Goal: Task Accomplishment & Management: Complete application form

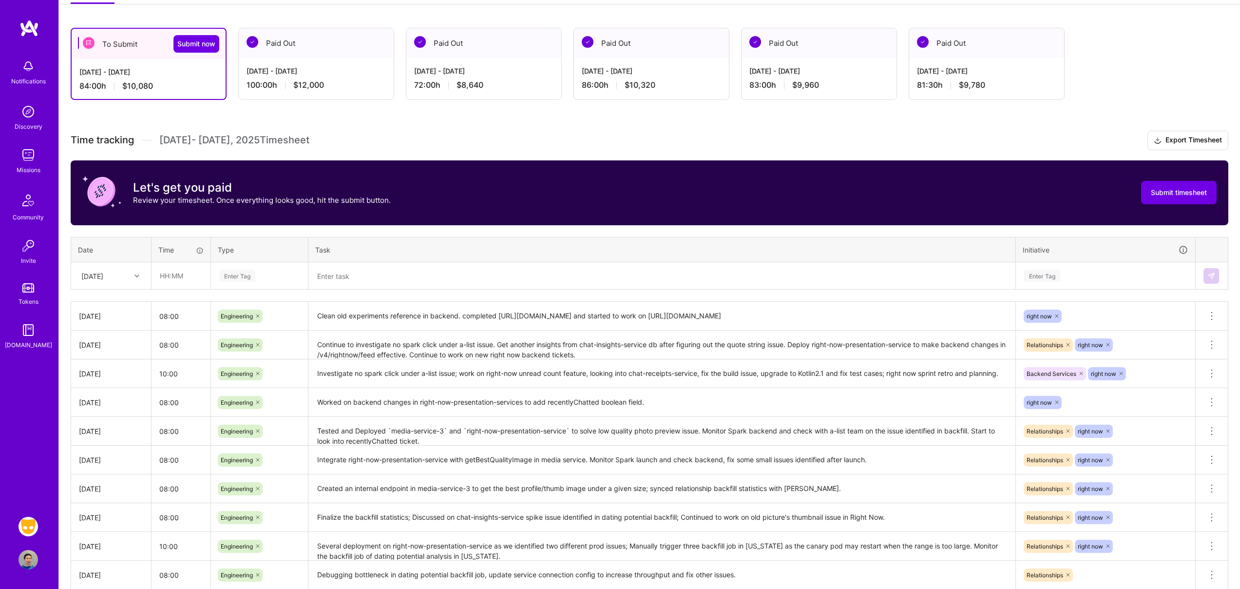
scroll to position [171, 0]
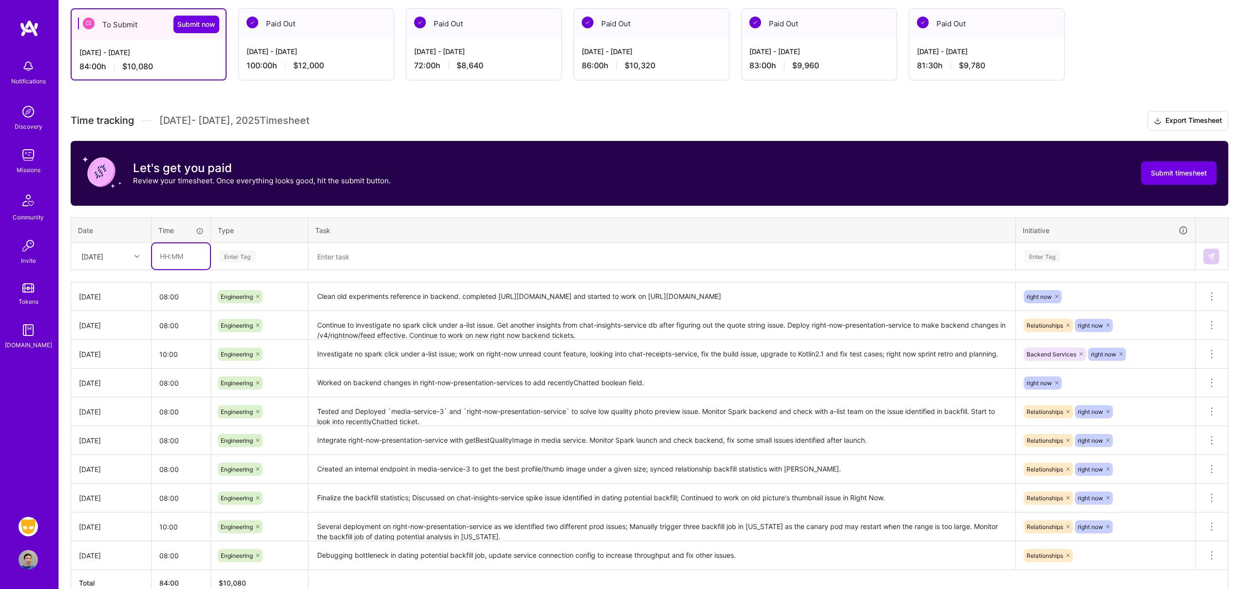
click at [176, 252] on input "text" at bounding box center [181, 256] width 58 height 26
type input "08:00"
type input "engin"
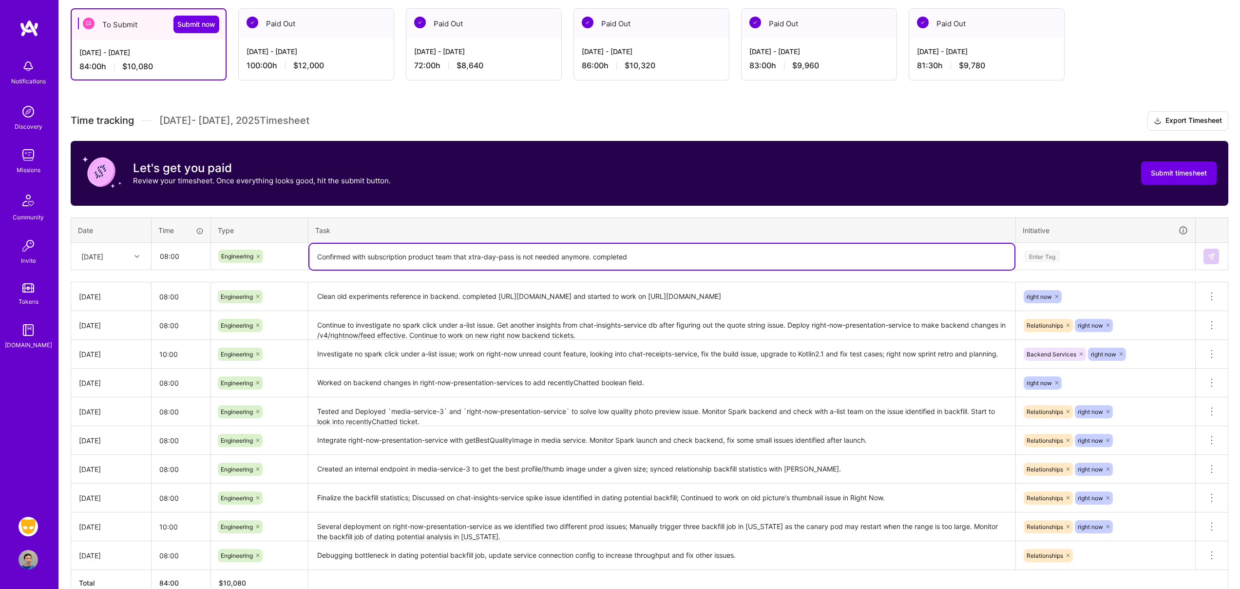
paste textarea "[URL][DOMAIN_NAME]"
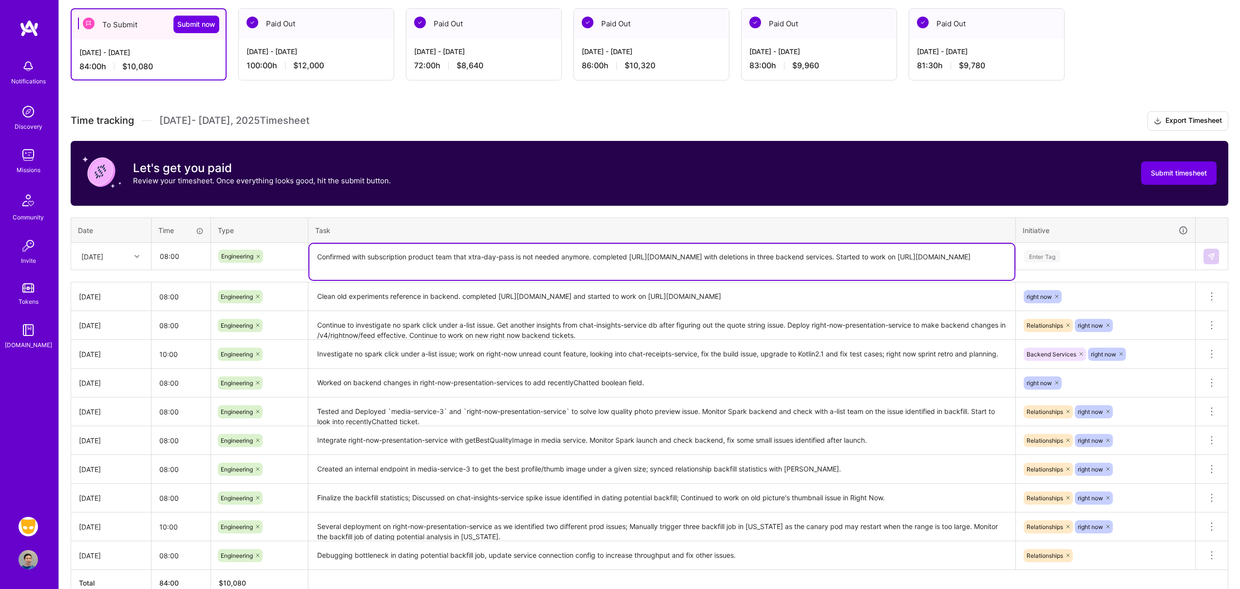
type textarea "Confirmed with subscription product team that xtra-day-pass is not needed anymo…"
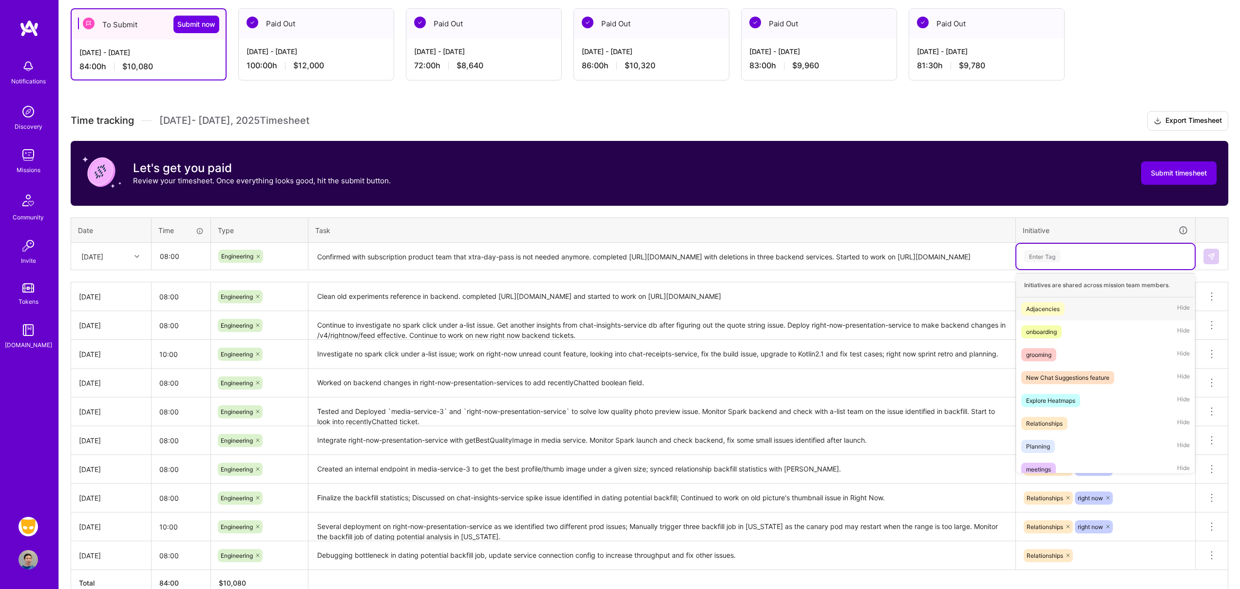
click at [1109, 252] on div "Enter Tag" at bounding box center [1105, 256] width 165 height 12
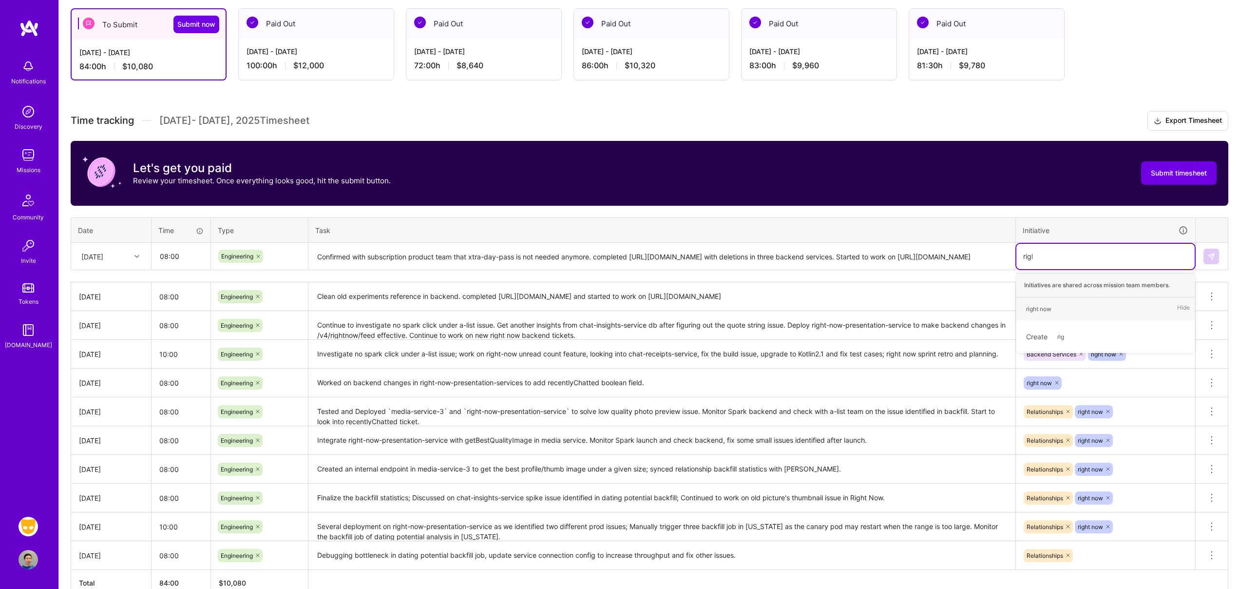
type input "right"
type input "[PERSON_NAME]"
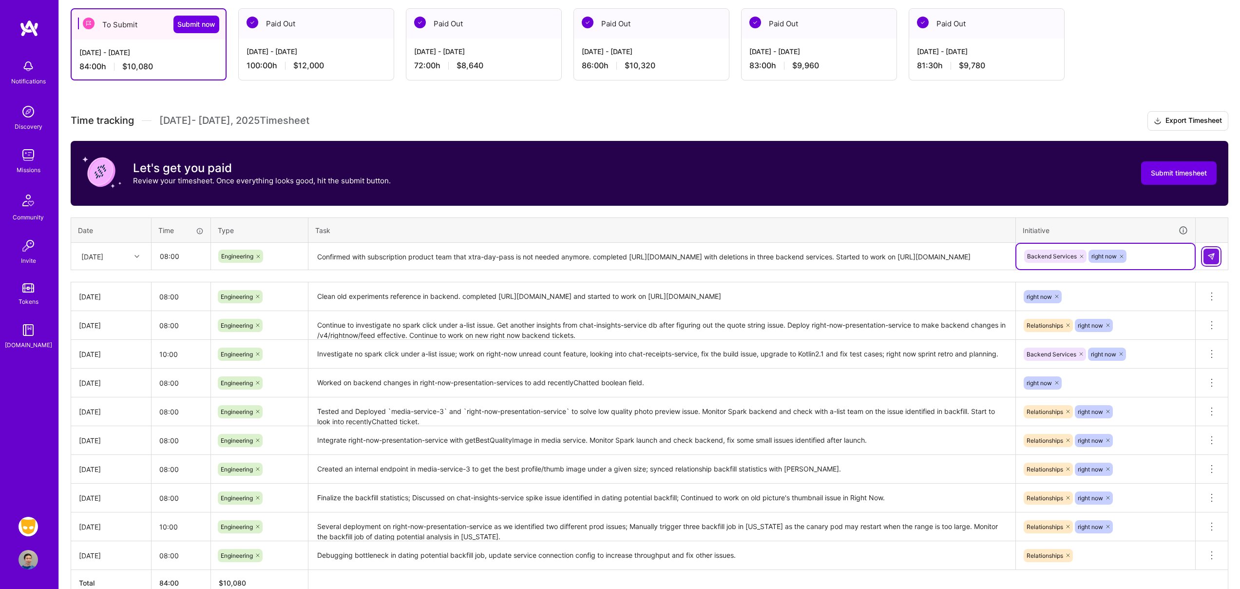
click at [1212, 257] on img at bounding box center [1211, 256] width 8 height 8
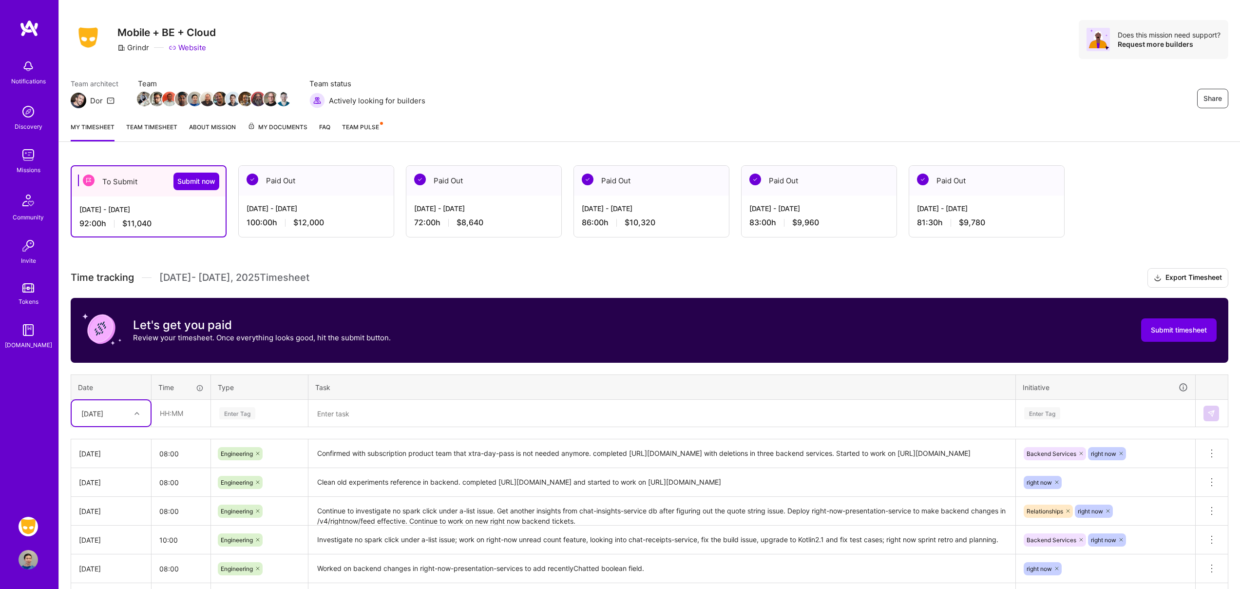
scroll to position [0, 0]
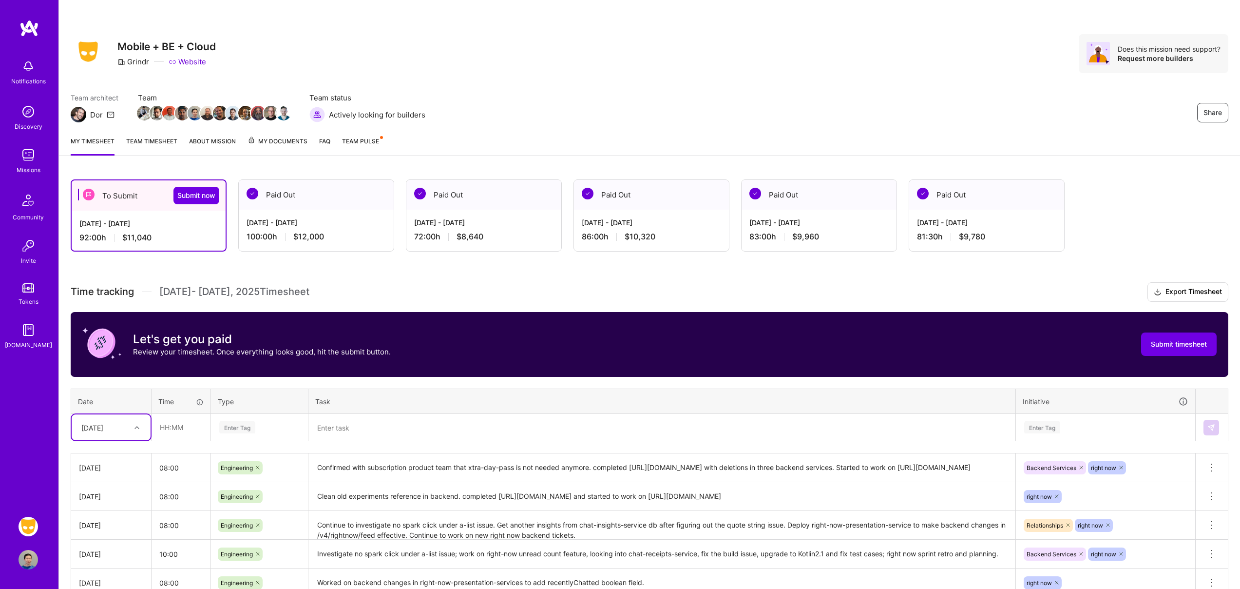
click at [316, 212] on div "[DATE] - [DATE] 100:00 h $12,000" at bounding box center [316, 229] width 155 height 40
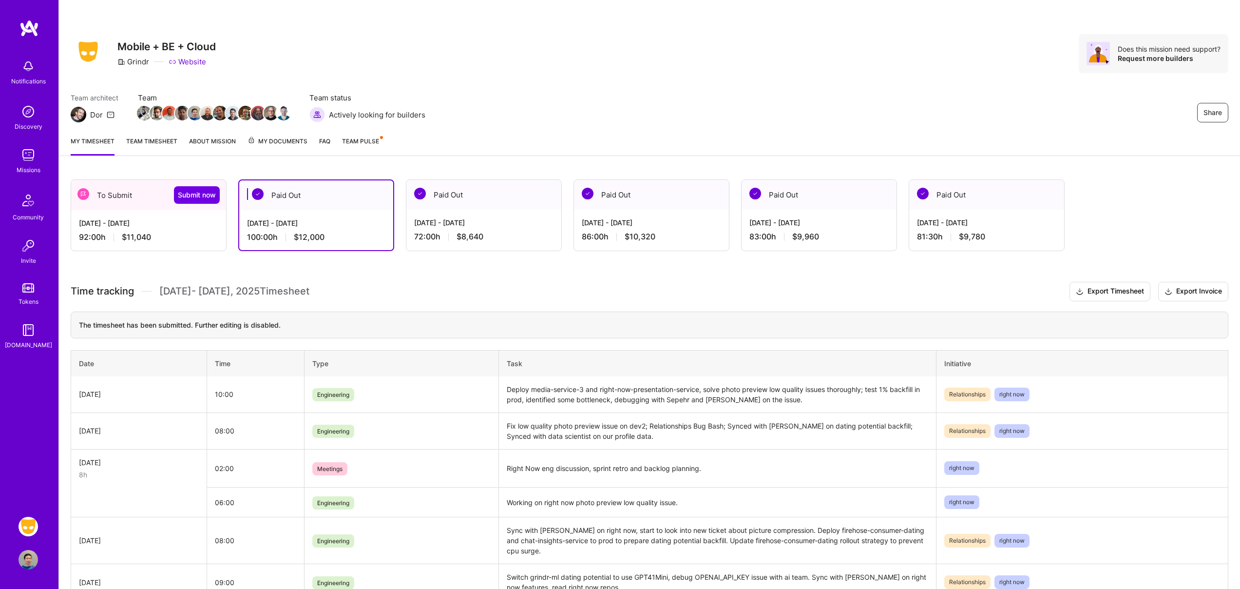
click at [164, 227] on div "[DATE] - [DATE]" at bounding box center [148, 223] width 139 height 10
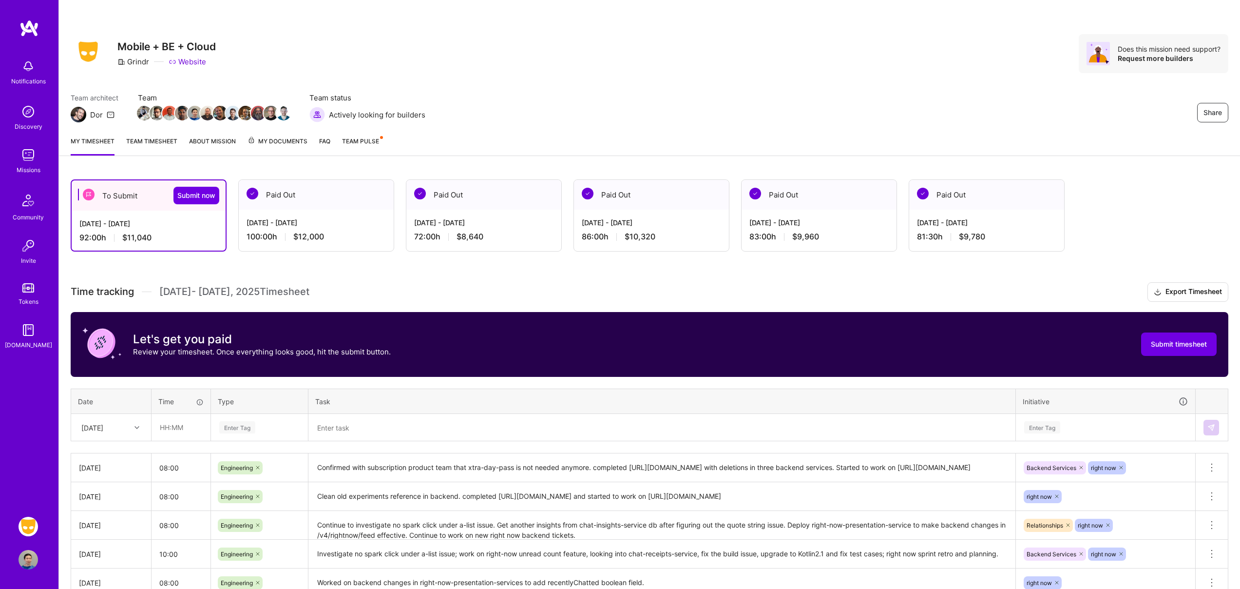
click at [141, 137] on link "Team timesheet" at bounding box center [151, 145] width 51 height 19
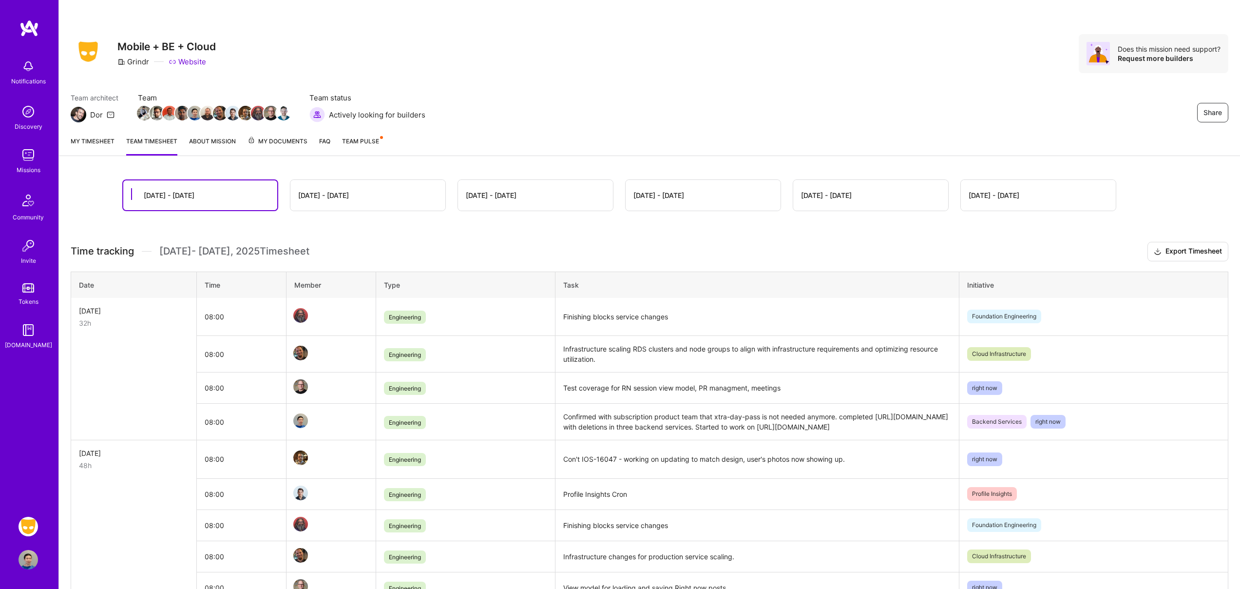
click at [89, 140] on link "My timesheet" at bounding box center [93, 145] width 44 height 19
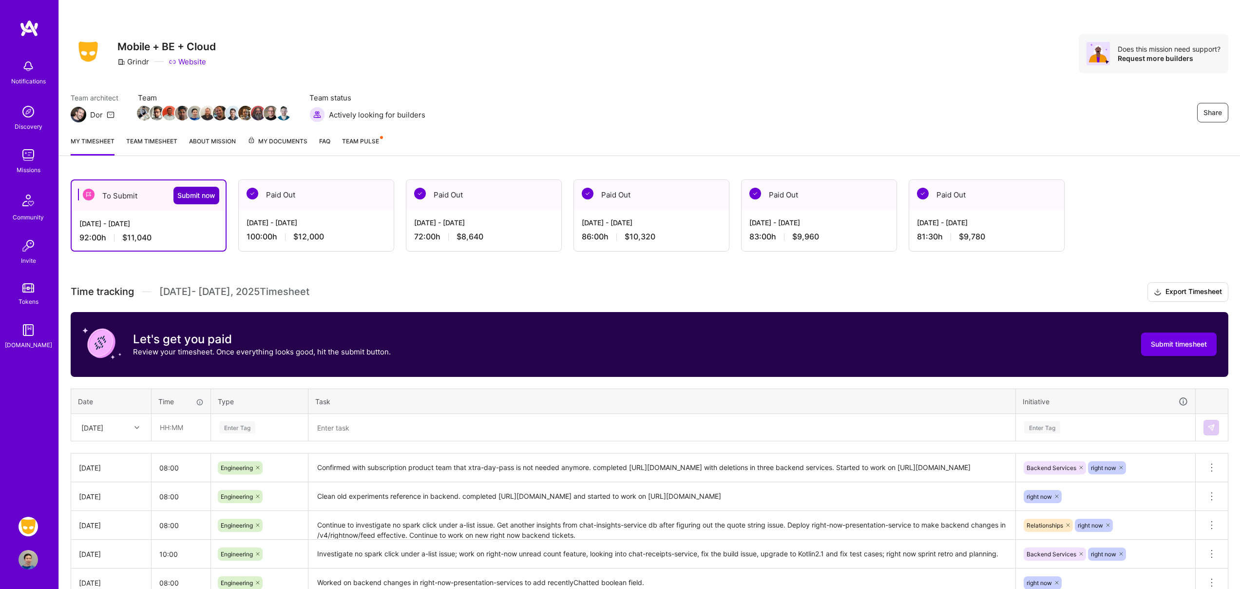
click at [194, 197] on span "Submit now" at bounding box center [196, 195] width 38 height 10
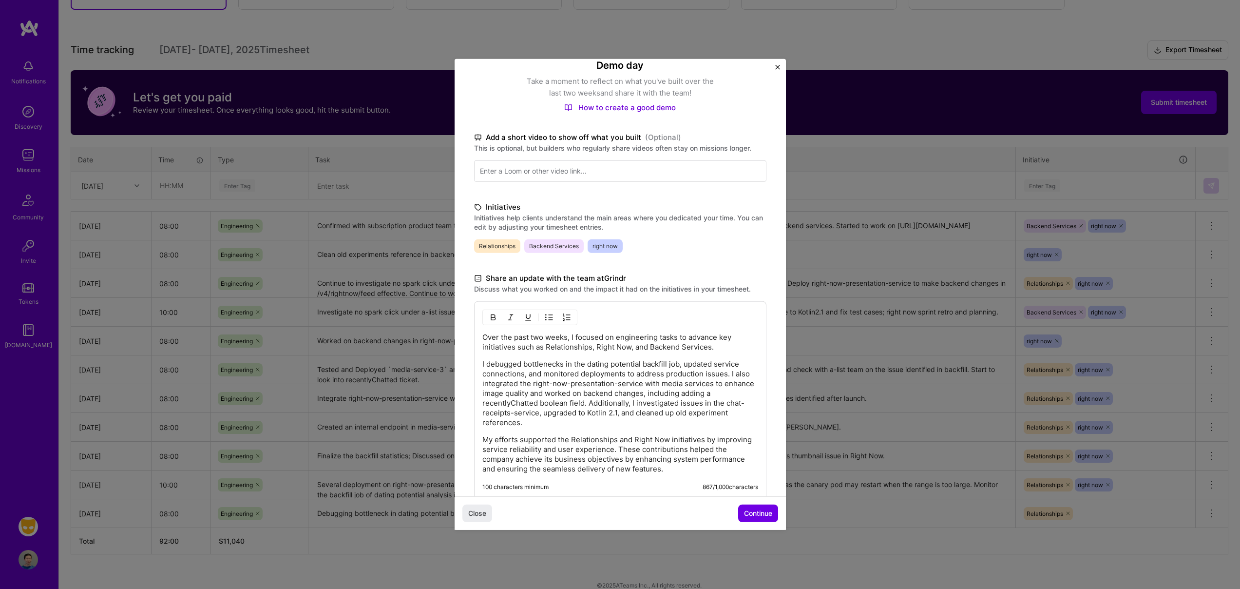
scroll to position [139, 0]
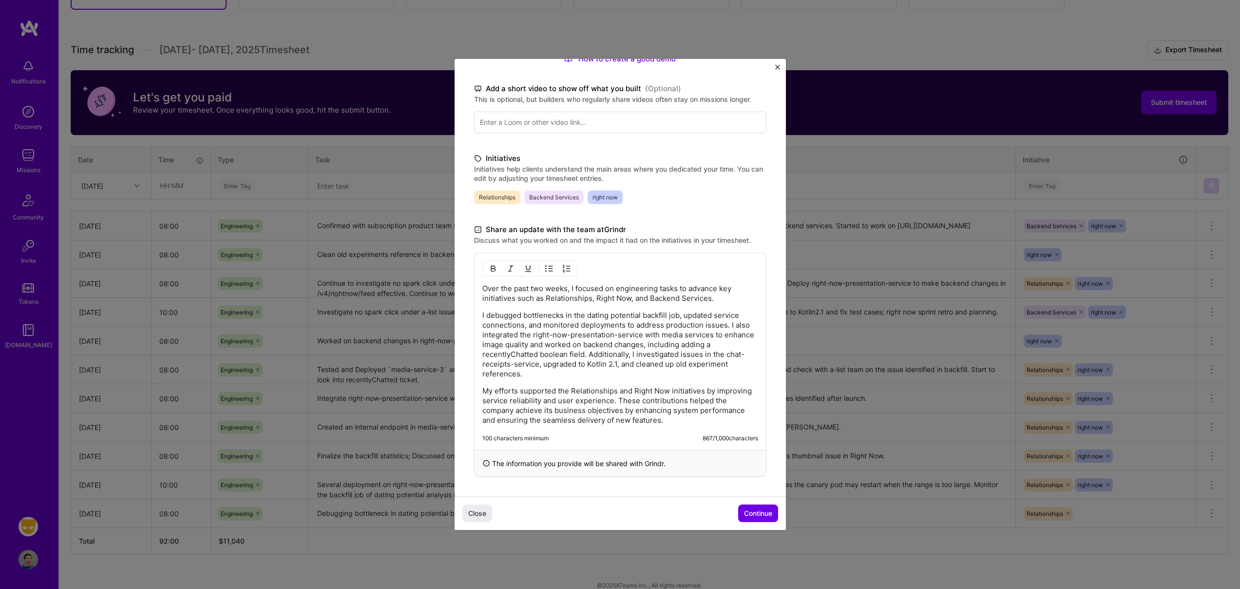
click at [538, 354] on p "I debugged bottlenecks in the dating potential backfill job, updated service co…" at bounding box center [620, 344] width 276 height 68
click at [744, 511] on span "Continue" at bounding box center [758, 513] width 28 height 10
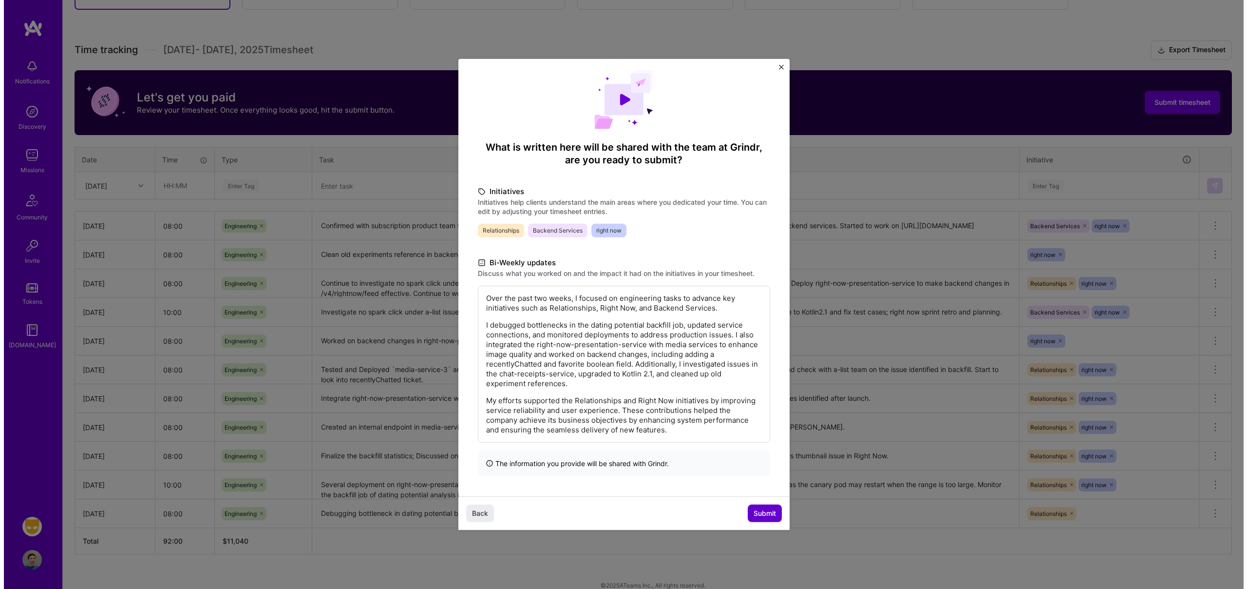
scroll to position [8, 0]
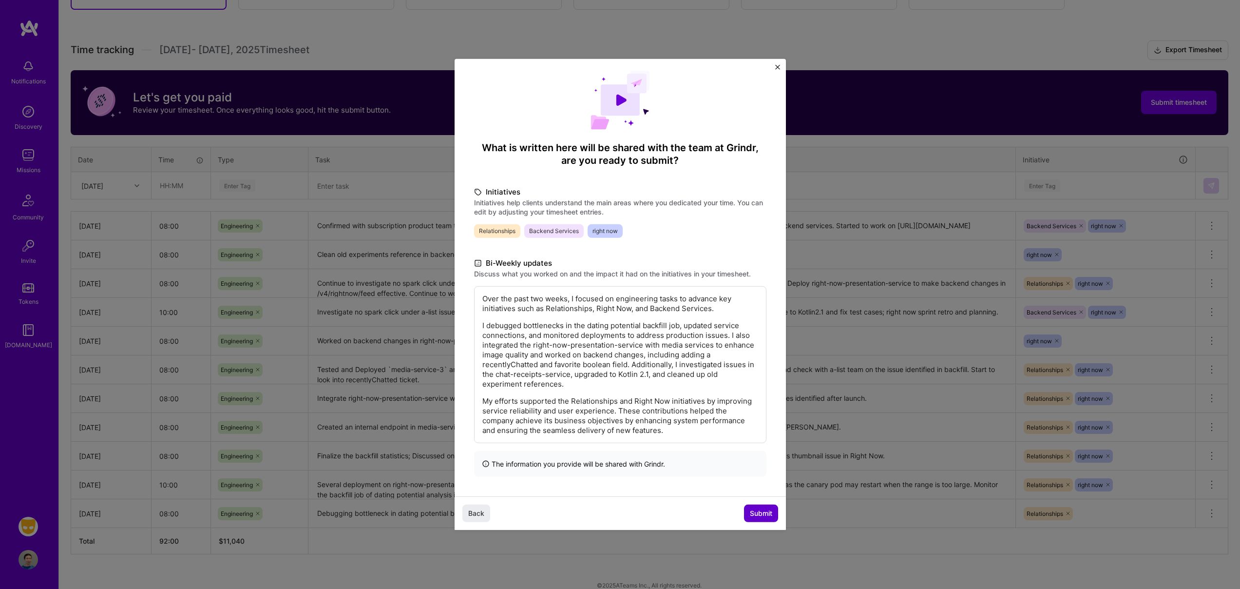
click at [751, 511] on span "Submit" at bounding box center [761, 513] width 22 height 10
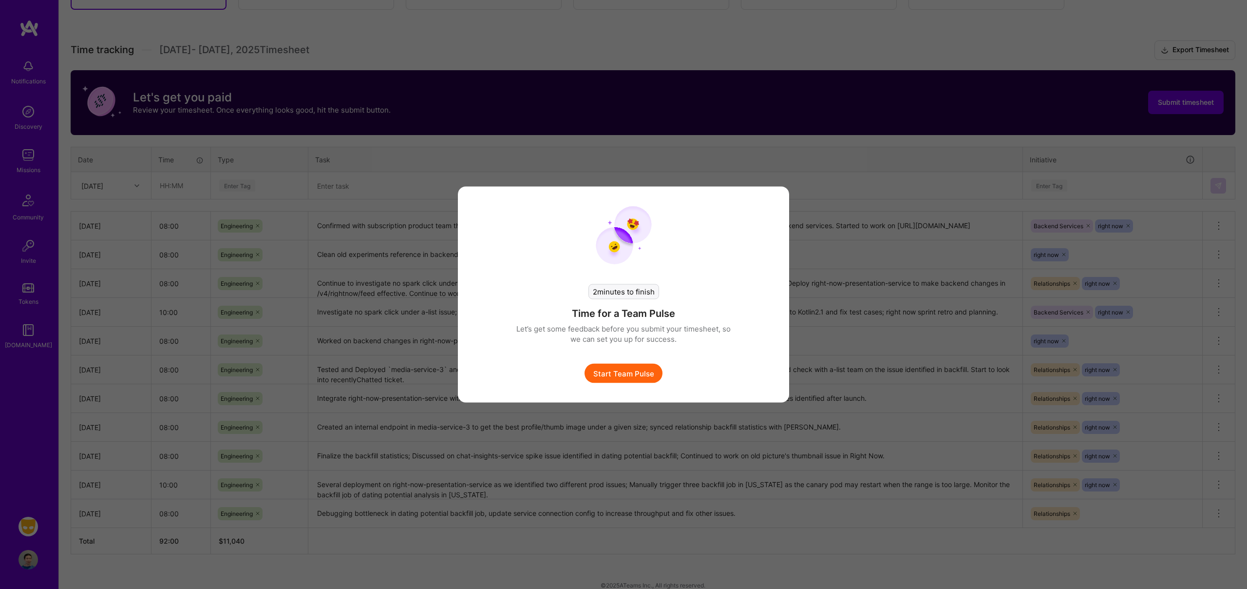
click at [626, 374] on button "Start Team Pulse" at bounding box center [624, 372] width 78 height 19
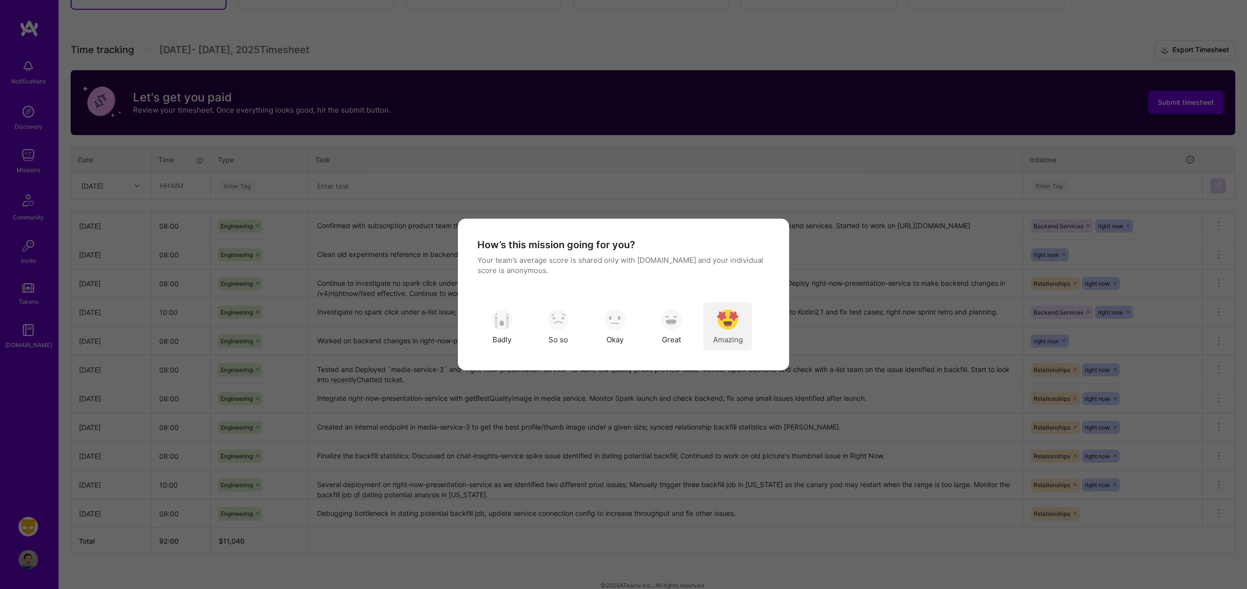
click at [733, 324] on img "modal" at bounding box center [727, 318] width 21 height 21
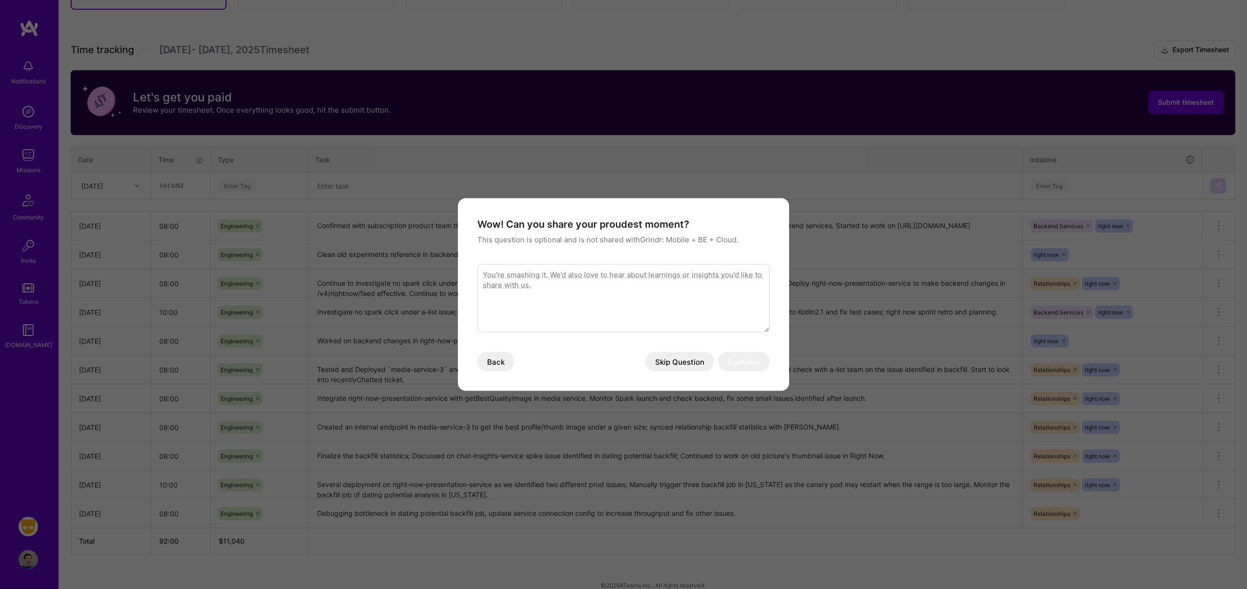
click at [683, 362] on button "Skip Question" at bounding box center [680, 361] width 69 height 19
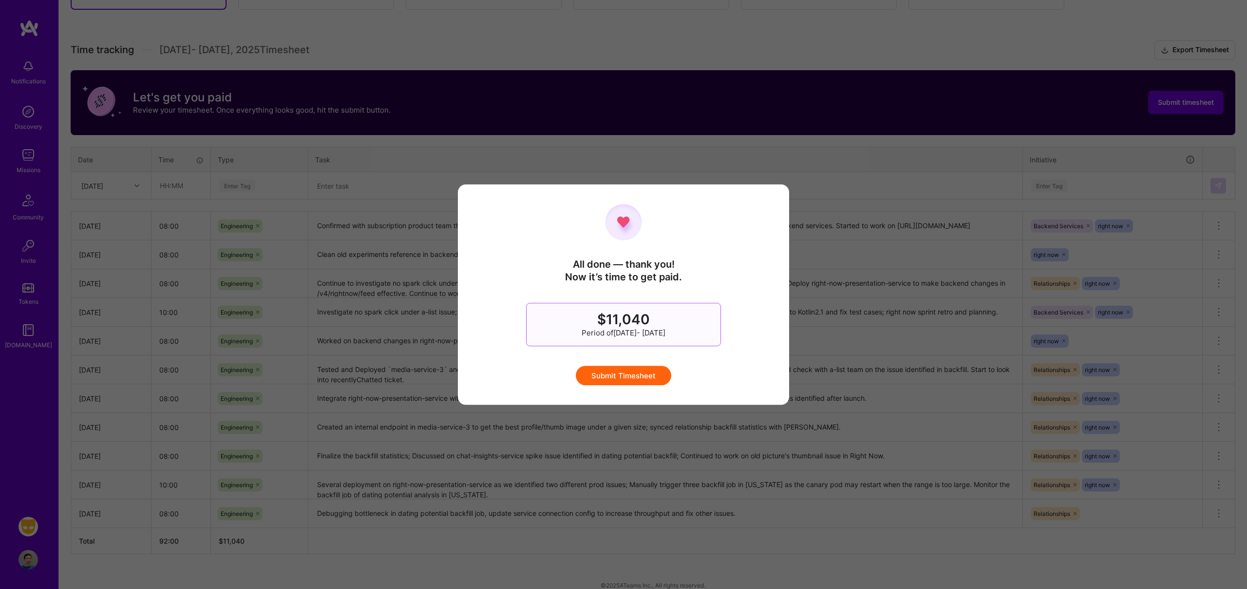
click at [634, 374] on button "Submit Timesheet" at bounding box center [623, 374] width 95 height 19
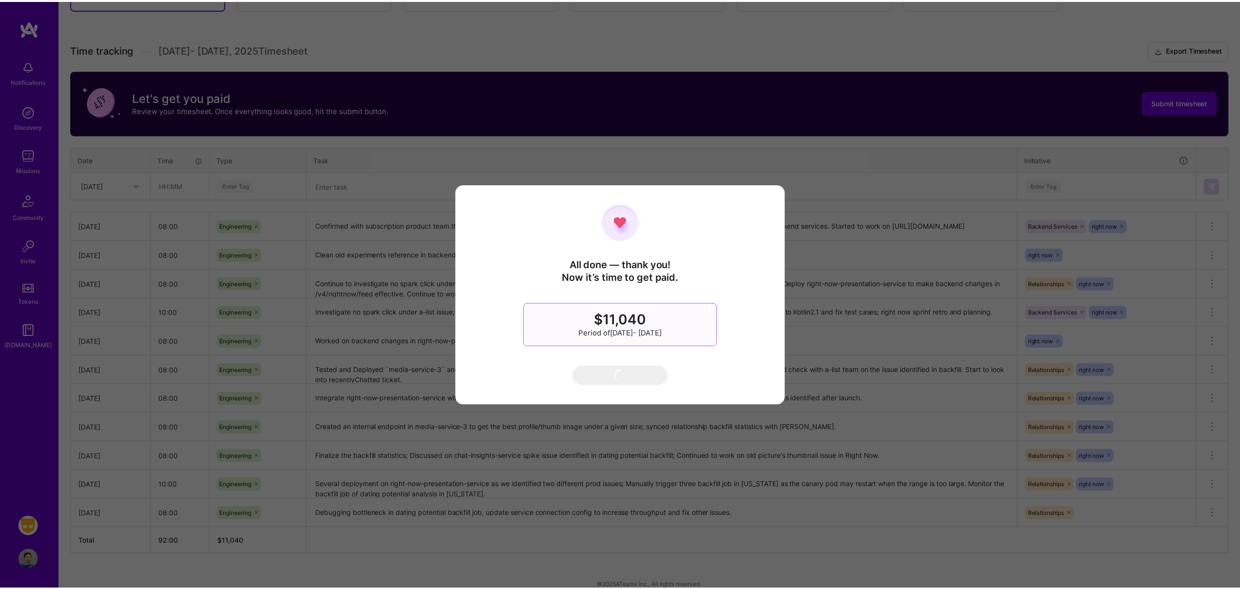
scroll to position [0, 0]
